Goal: Check status: Check status

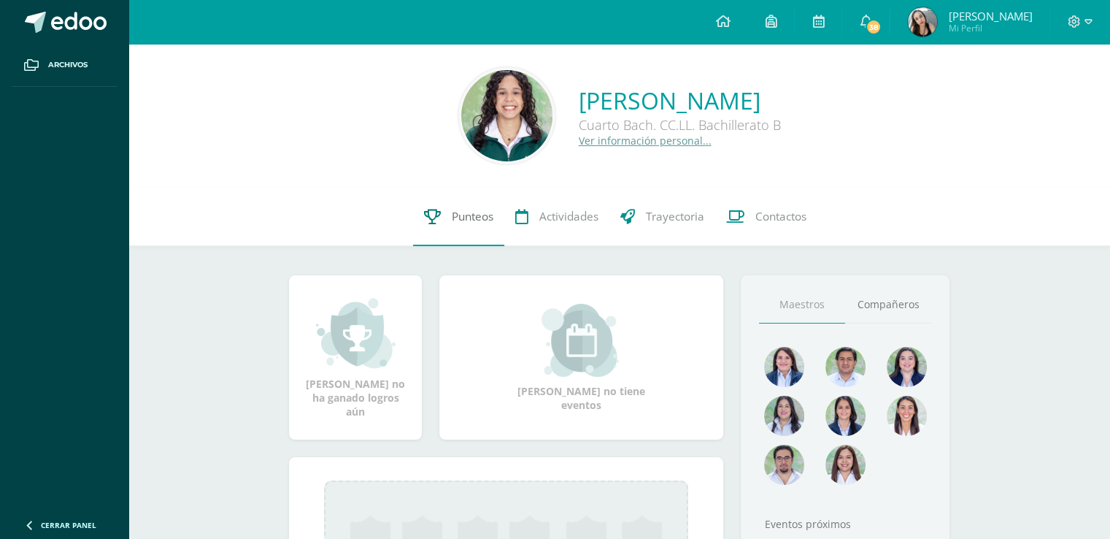
click at [466, 214] on span "Punteos" at bounding box center [473, 216] width 42 height 15
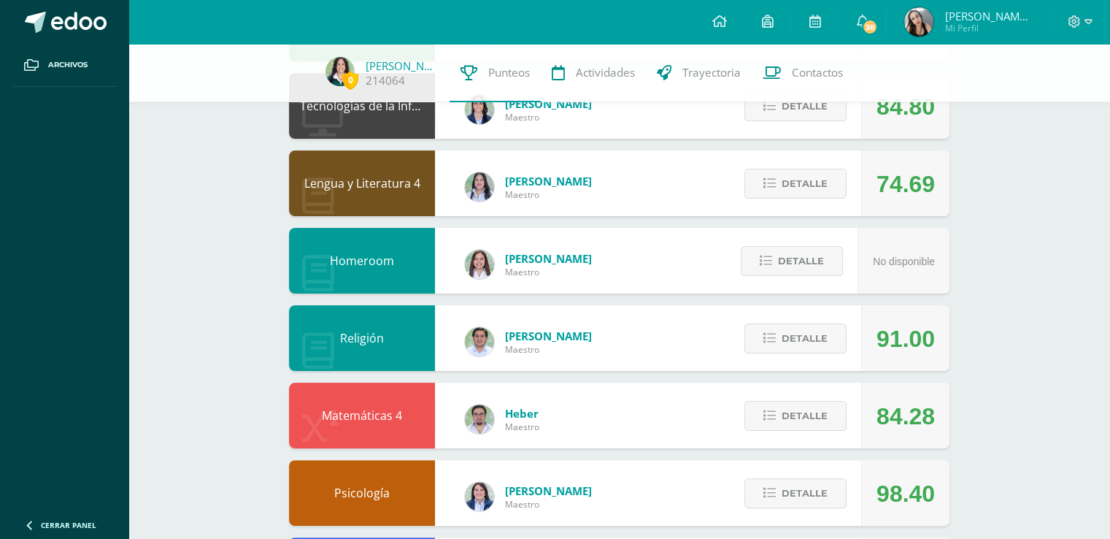
scroll to position [237, 0]
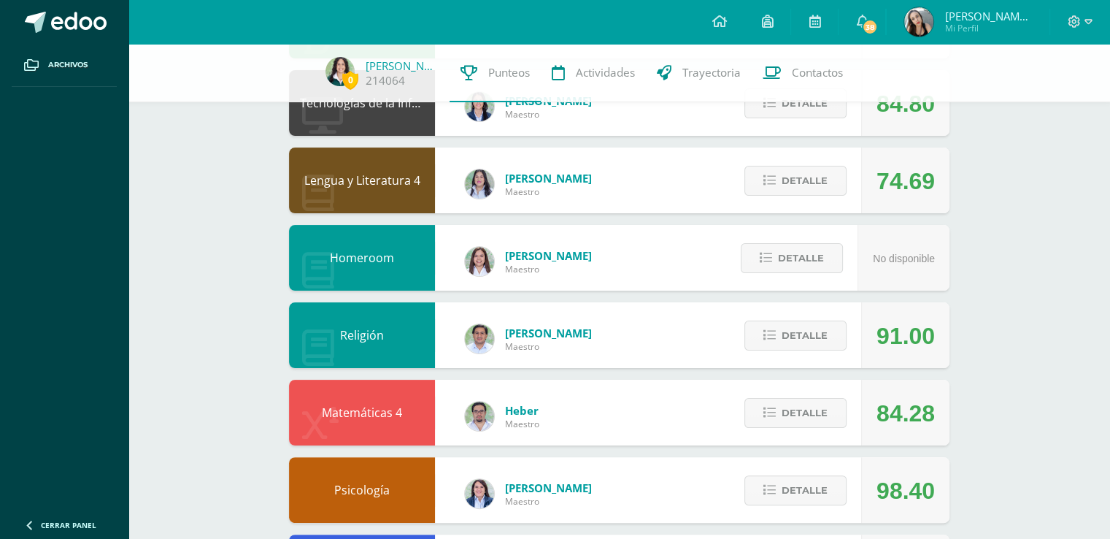
click at [245, 293] on div "0 Kristel Morales 214064 Punteos Actividades Trayectoria Contactos Pendiente Un…" at bounding box center [619, 373] width 982 height 1132
click at [210, 330] on div "0 Kristel Morales 214064 Punteos Actividades Trayectoria Contactos Pendiente Un…" at bounding box center [619, 373] width 982 height 1132
click at [231, 271] on div "0 Kristel Morales 214064 Punteos Actividades Trayectoria Contactos Pendiente Un…" at bounding box center [619, 373] width 982 height 1132
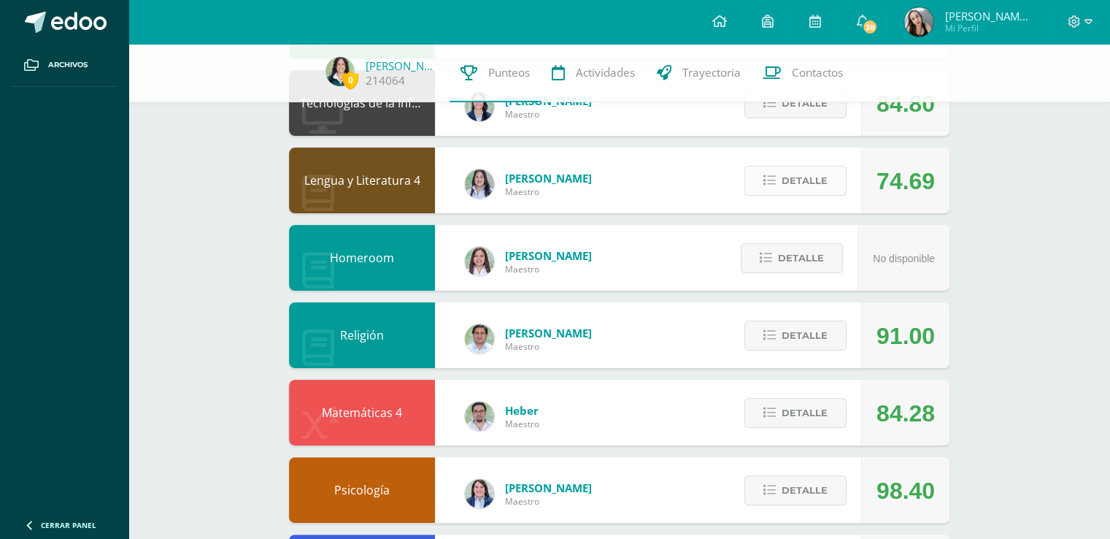
click at [799, 185] on span "Detalle" at bounding box center [805, 180] width 46 height 27
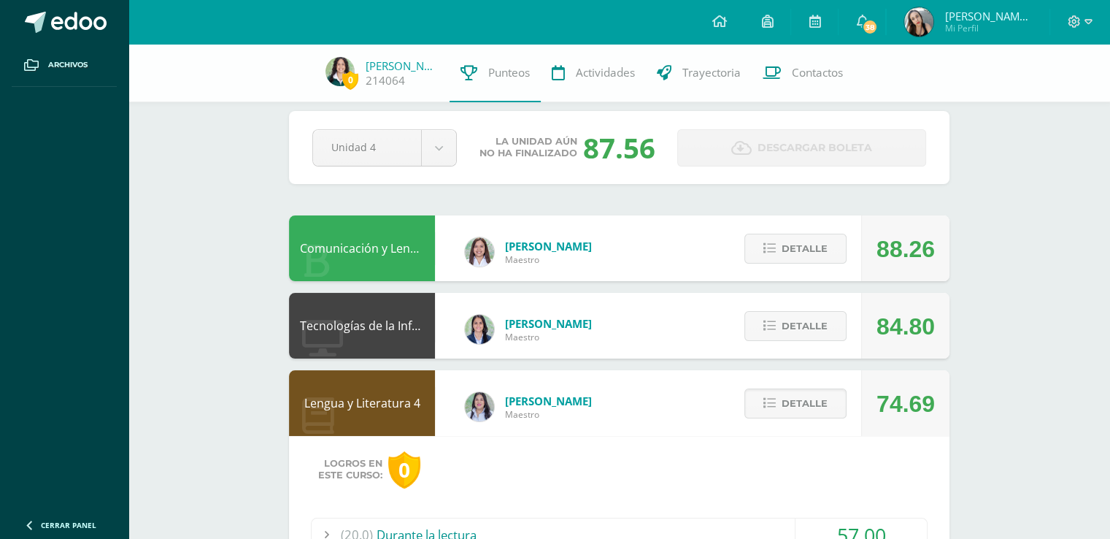
scroll to position [0, 0]
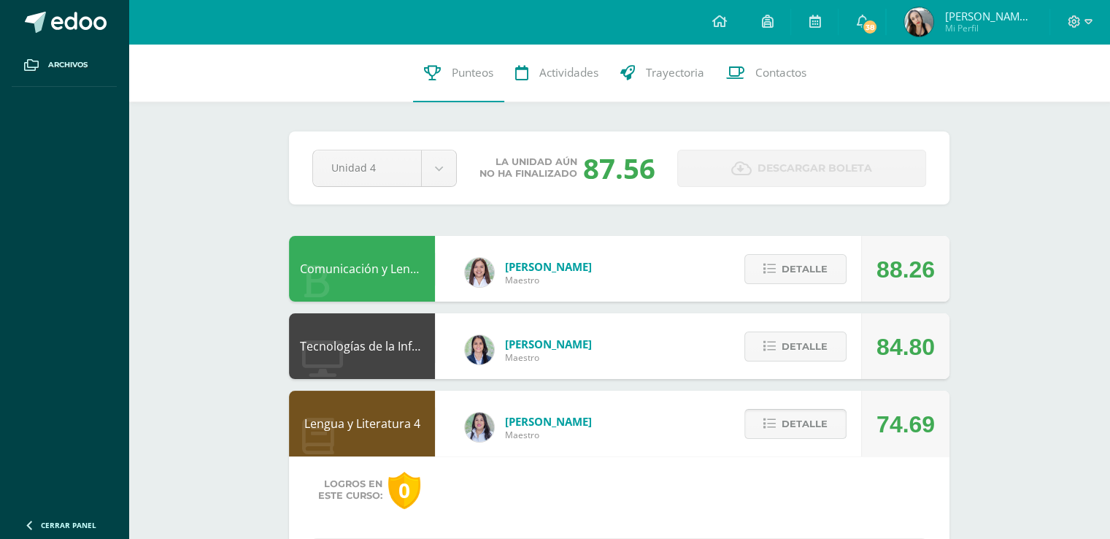
click at [799, 420] on span "Detalle" at bounding box center [805, 423] width 46 height 27
